Goal: Navigation & Orientation: Go to known website

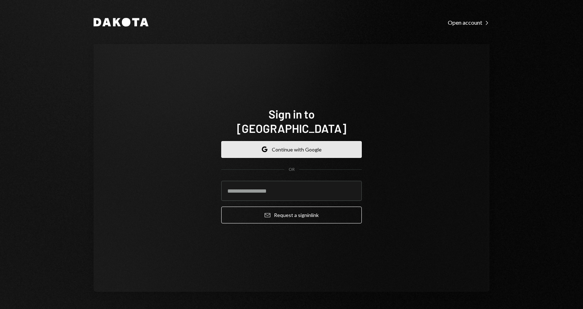
click at [302, 144] on button "Google Continue with Google" at bounding box center [291, 149] width 141 height 17
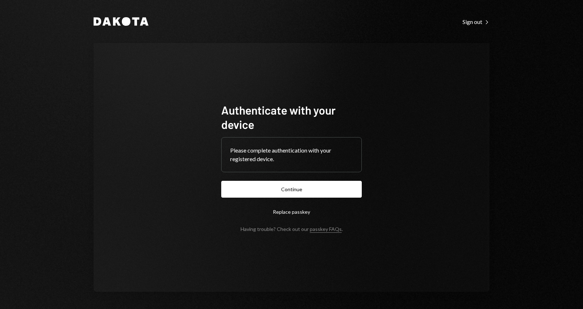
click at [288, 200] on form "Authenticate with your device Please complete authentication with your register…" at bounding box center [291, 167] width 141 height 129
click at [289, 192] on button "Continue" at bounding box center [291, 189] width 141 height 17
